Goal: Find specific page/section: Find specific page/section

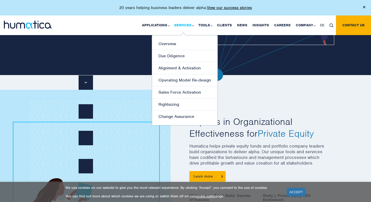
scroll to position [139, 0]
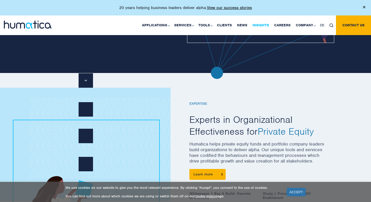
click at [257, 27] on link "Insights" at bounding box center [261, 25] width 22 height 20
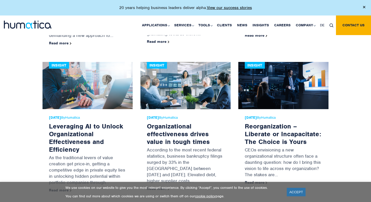
scroll to position [713, 0]
